Goal: Information Seeking & Learning: Learn about a topic

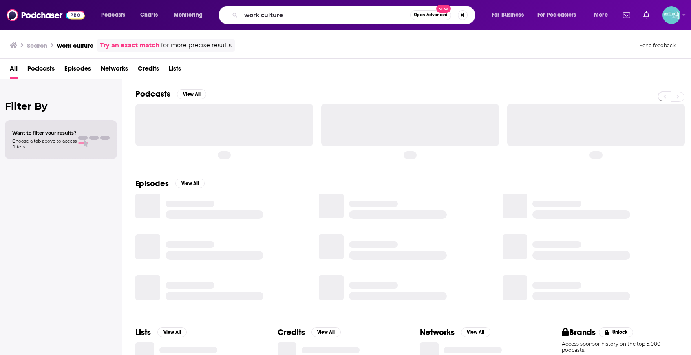
click at [321, 14] on input "work culture" at bounding box center [325, 15] width 169 height 13
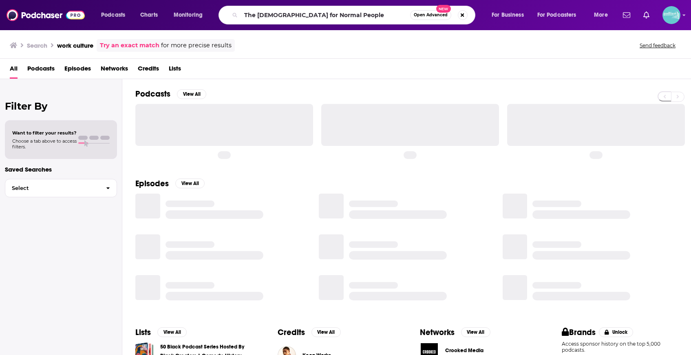
type input "The [DEMOGRAPHIC_DATA] for Normal People"
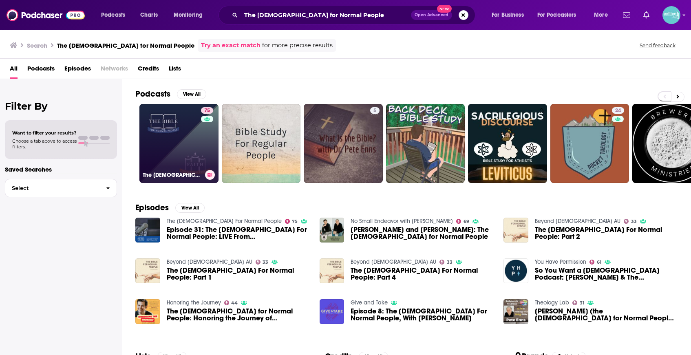
click at [183, 159] on link "75 The [DEMOGRAPHIC_DATA] For Normal People" at bounding box center [178, 143] width 79 height 79
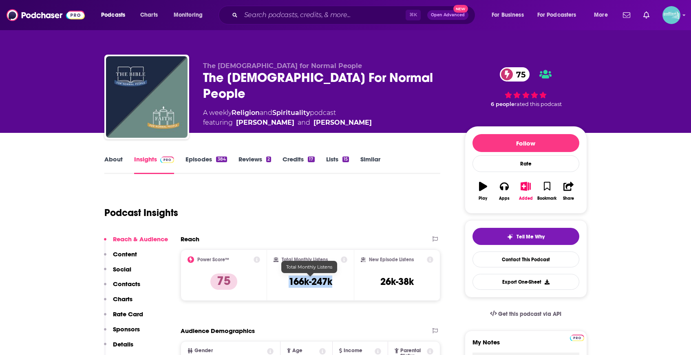
drag, startPoint x: 338, startPoint y: 284, endPoint x: 275, endPoint y: 282, distance: 62.8
click at [275, 282] on div "Total Monthly Listens 166k-247k" at bounding box center [310, 274] width 74 height 37
copy h3 "166k-247k"
click at [372, 15] on input "Search podcasts, credits, & more..." at bounding box center [323, 15] width 165 height 13
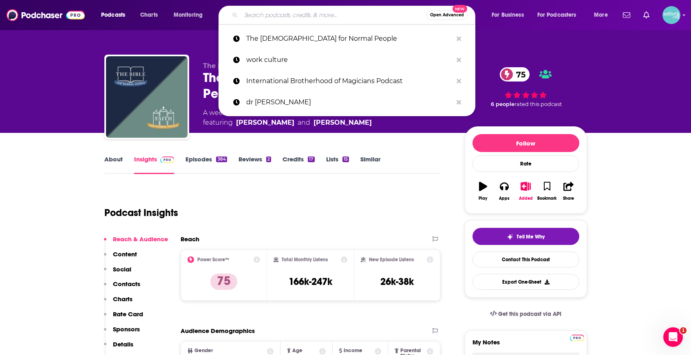
paste input "FPR-KTH"
type input "FPR-KTH"
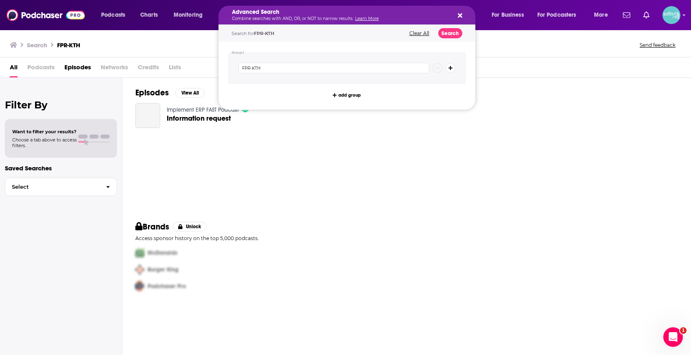
click at [372, 15] on div "Advanced Search Combine searches with AND, OR, or NOT to narrow results. Learn …" at bounding box center [340, 14] width 217 height 11
click at [46, 16] on img at bounding box center [46, 14] width 78 height 15
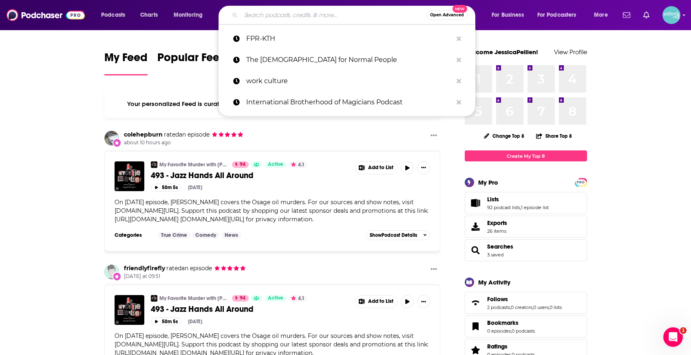
click at [323, 18] on input "Search podcasts, credits, & more..." at bounding box center [333, 15] width 185 height 13
paste input "3 Takeaways"
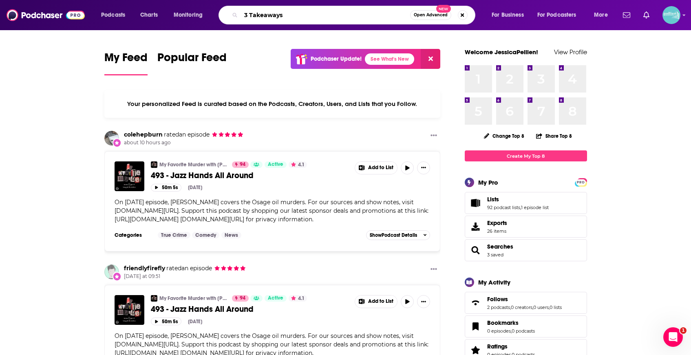
type input "3 Takeaways"
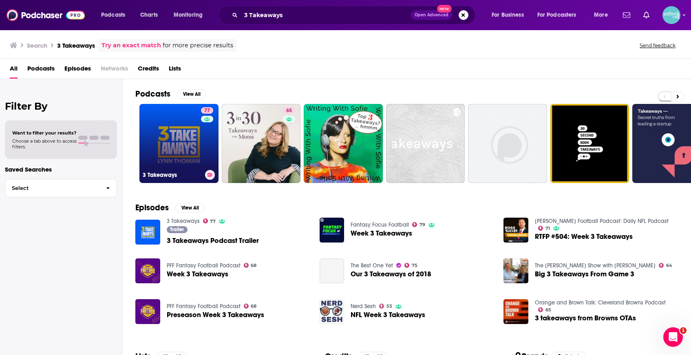
click at [183, 136] on link "77 3 Takeaways" at bounding box center [178, 143] width 79 height 79
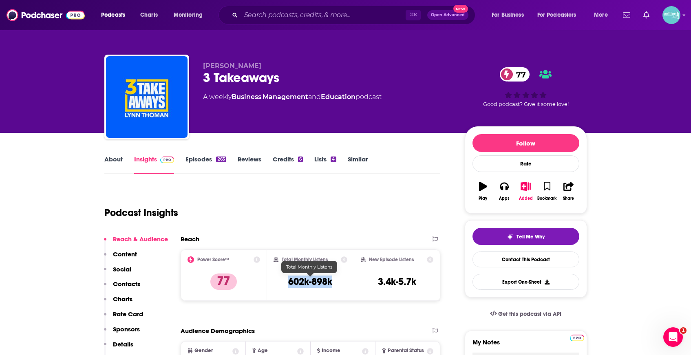
drag, startPoint x: 336, startPoint y: 279, endPoint x: 278, endPoint y: 280, distance: 57.5
click at [278, 280] on div "Total Monthly Listens 602k-898k" at bounding box center [310, 274] width 74 height 37
copy h3 "602k-898k"
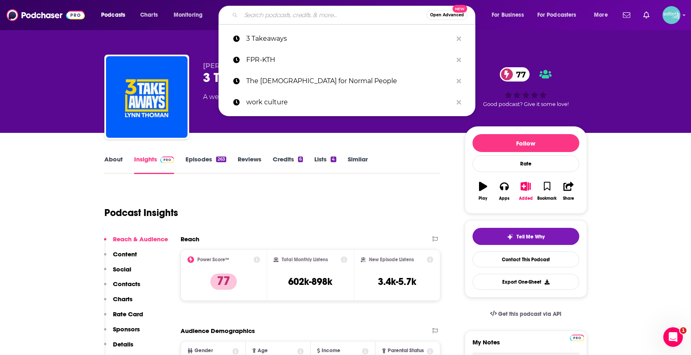
click at [346, 14] on input "Search podcasts, credits, & more..." at bounding box center [333, 15] width 185 height 13
paste input "The Great Simplification"
type input "The Great Simplification"
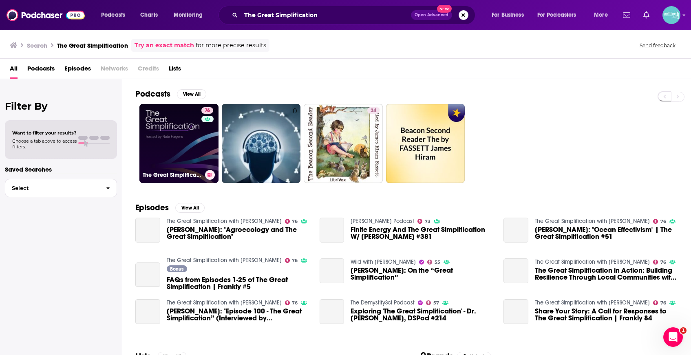
click at [189, 141] on link "76 The Great Simplification with [PERSON_NAME]" at bounding box center [178, 143] width 79 height 79
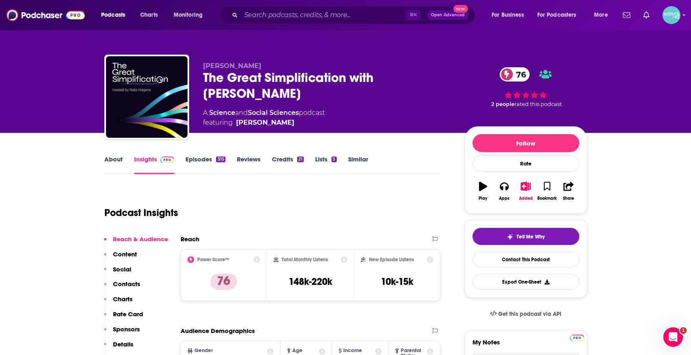
click at [113, 161] on link "About" at bounding box center [113, 164] width 18 height 19
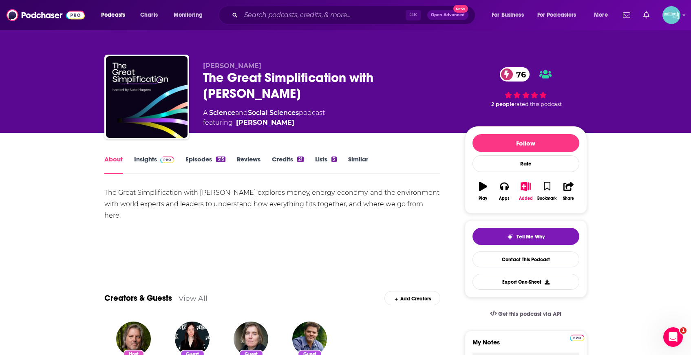
click at [160, 160] on img at bounding box center [167, 159] width 14 height 7
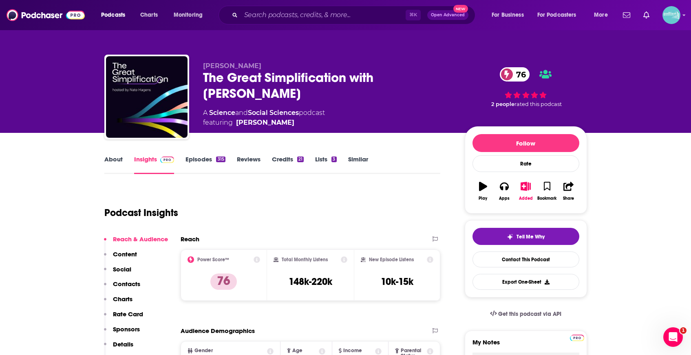
click at [112, 162] on link "About" at bounding box center [113, 164] width 18 height 19
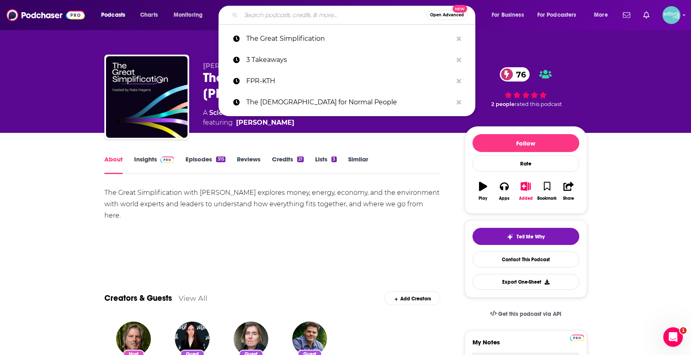
click at [306, 17] on input "Search podcasts, credits, & more..." at bounding box center [333, 15] width 185 height 13
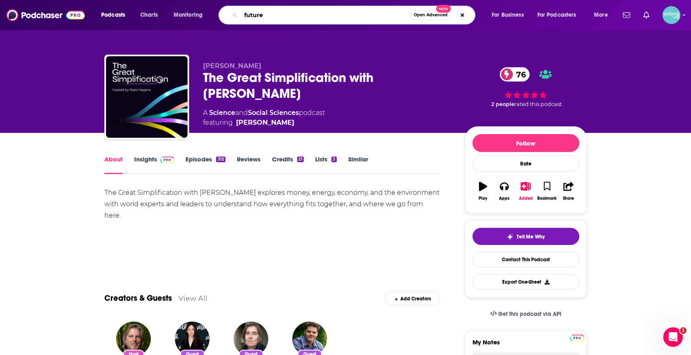
type input "futures"
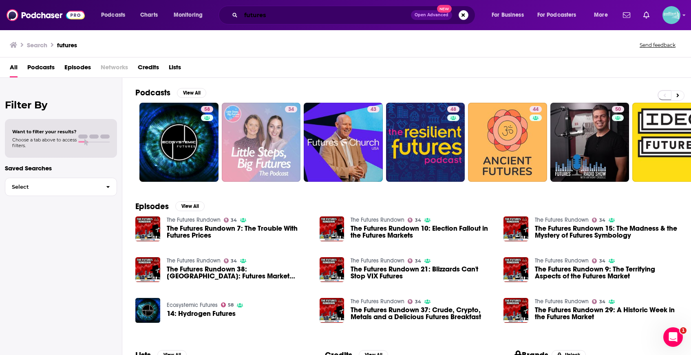
click at [378, 9] on input "futures" at bounding box center [326, 15] width 170 height 13
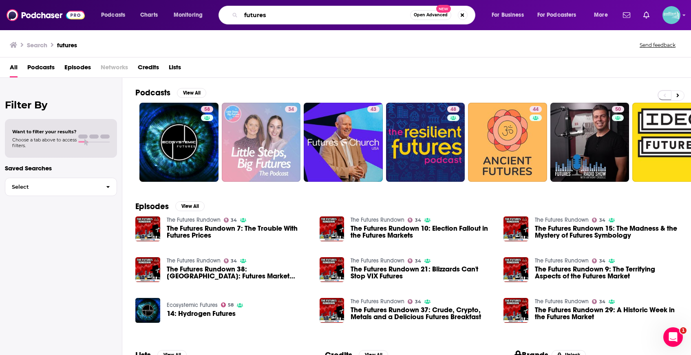
click at [378, 9] on input "futures" at bounding box center [325, 15] width 169 height 13
paste input "[PERSON_NAME] [PERSON_NAME]"
type input "[PERSON_NAME] [PERSON_NAME]"
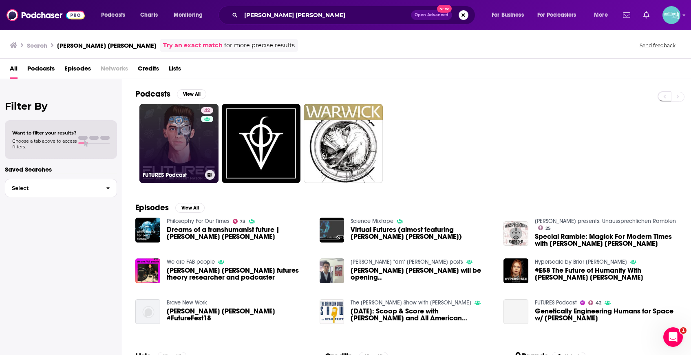
click at [176, 128] on link "42 FUTURES Podcast" at bounding box center [178, 143] width 79 height 79
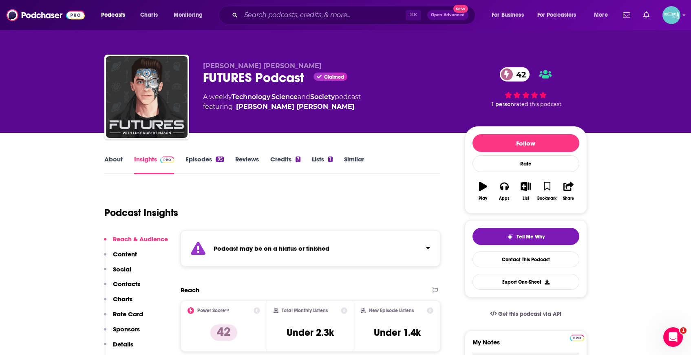
click at [213, 169] on link "Episodes 95" at bounding box center [204, 164] width 38 height 19
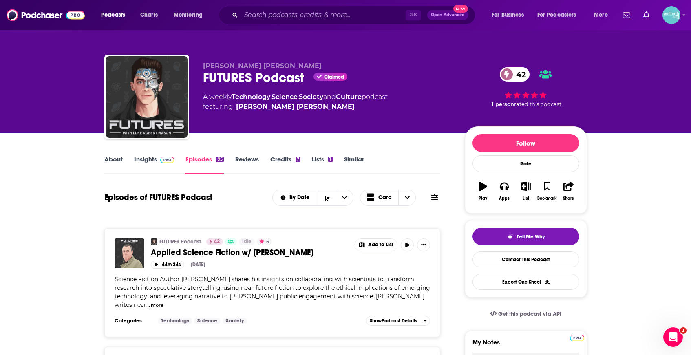
click at [148, 164] on link "Insights" at bounding box center [154, 164] width 40 height 19
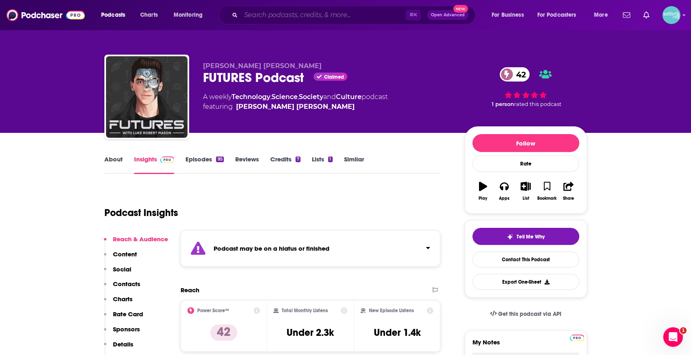
click at [375, 15] on input "Search podcasts, credits, & more..." at bounding box center [323, 15] width 165 height 13
paste input "Strategic Minds"
type input "Strategic Minds"
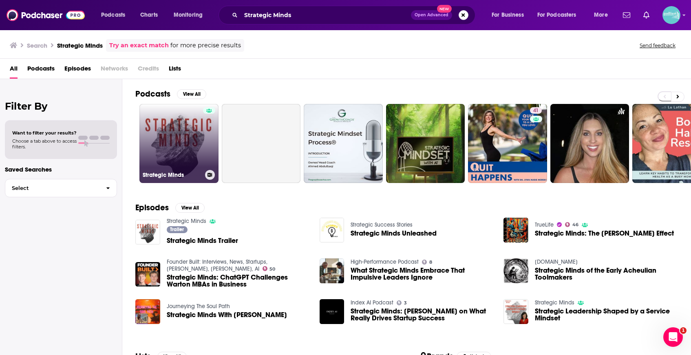
click at [184, 130] on link "Strategic Minds" at bounding box center [178, 143] width 79 height 79
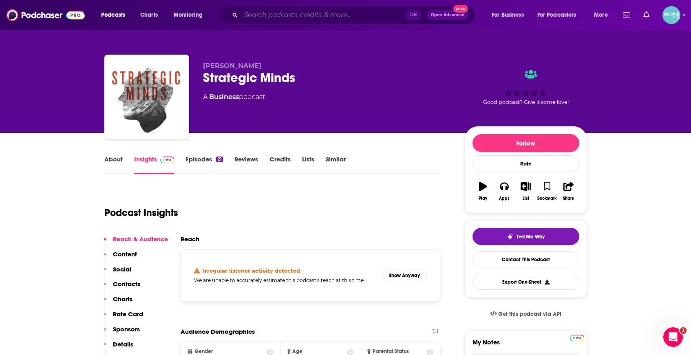
click at [361, 13] on input "Search podcasts, credits, & more..." at bounding box center [323, 15] width 165 height 13
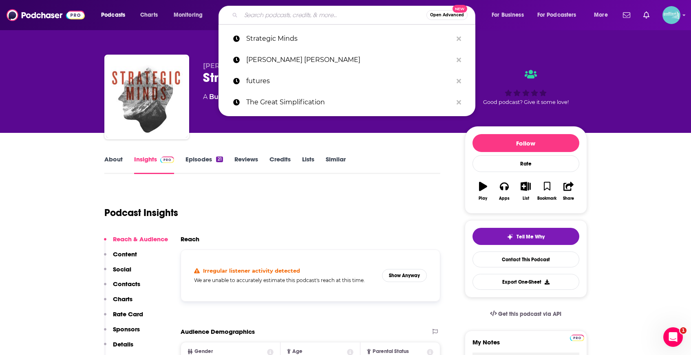
paste input "The Origin Story of Strategy"
type input "The Origin Story of Strategy"
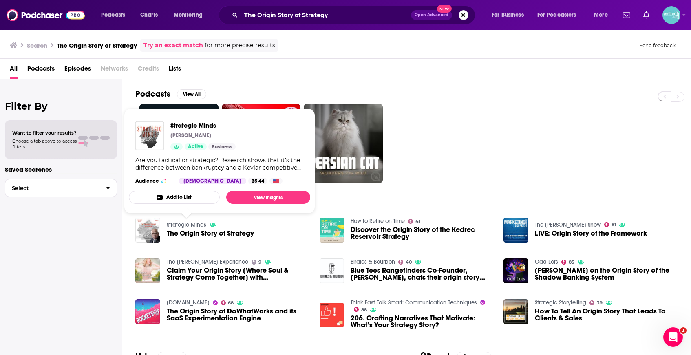
click at [194, 227] on link "Strategic Minds" at bounding box center [187, 224] width 40 height 7
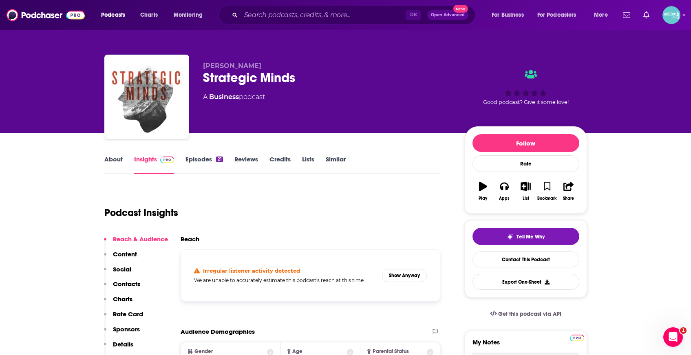
click at [201, 162] on link "Episodes 21" at bounding box center [203, 164] width 37 height 19
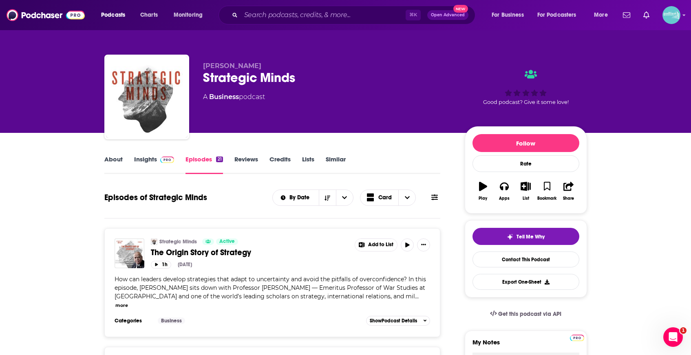
click at [154, 163] on link "Insights" at bounding box center [154, 164] width 40 height 19
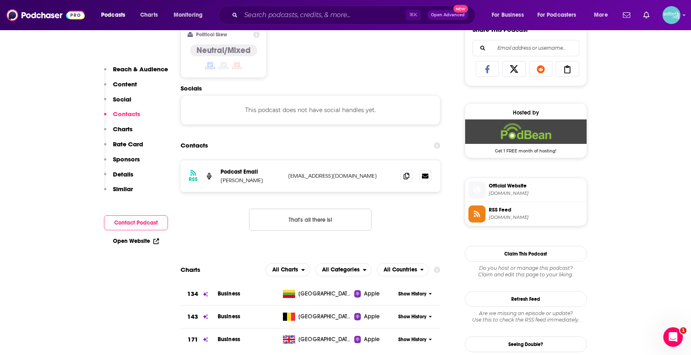
scroll to position [590, 0]
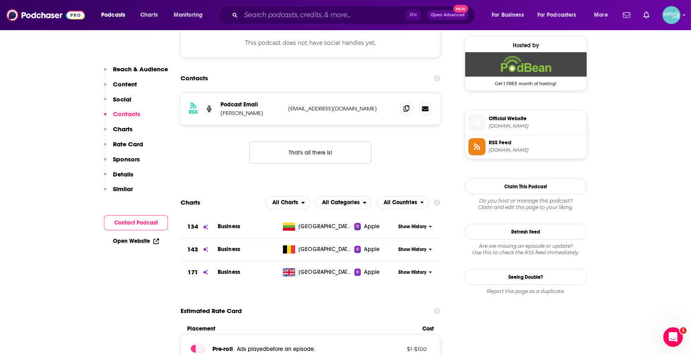
click at [407, 109] on icon at bounding box center [406, 108] width 6 height 7
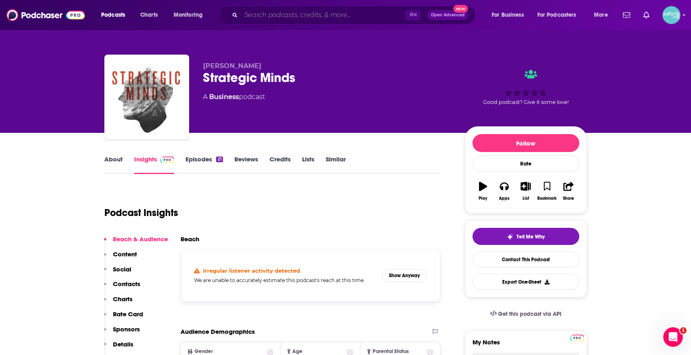
click at [363, 14] on input "Search podcasts, credits, & more..." at bounding box center [323, 15] width 165 height 13
paste input "The Skeptic Metaphysicians"
type input "The Skeptic Metaphysicians"
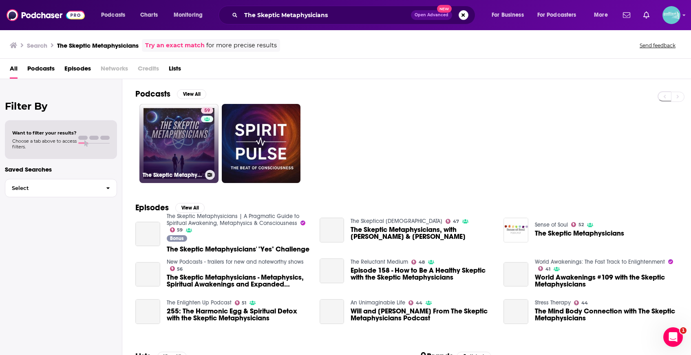
click at [170, 136] on link "59 The Skeptic Metaphysicians | A Pragmatic Guide to Spiritual Awakening, Metap…" at bounding box center [178, 143] width 79 height 79
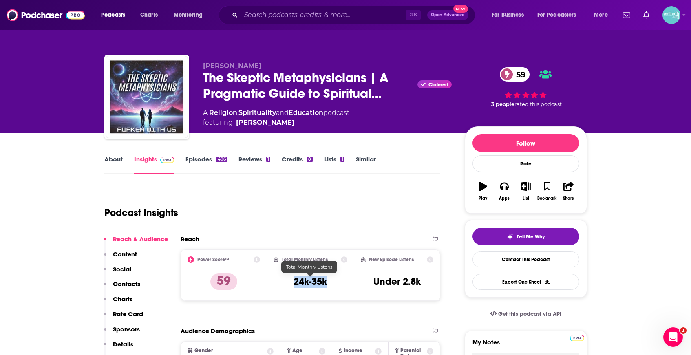
drag, startPoint x: 337, startPoint y: 284, endPoint x: 285, endPoint y: 284, distance: 51.3
click at [285, 284] on div "Total Monthly Listens 24k-35k" at bounding box center [310, 274] width 74 height 37
copy h3 "24k-35k"
